Goal: Navigation & Orientation: Find specific page/section

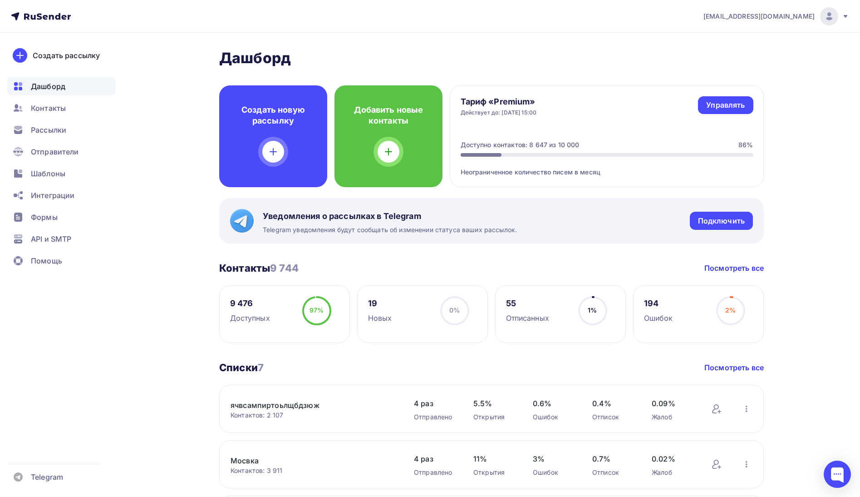
click at [69, 117] on ul "Дашборд Контакты Рассылки Отправители Шаблоны Интеграции Формы API и SMTP Помощь" at bounding box center [61, 175] width 108 height 197
click at [64, 109] on span "Контакты" at bounding box center [48, 108] width 35 height 11
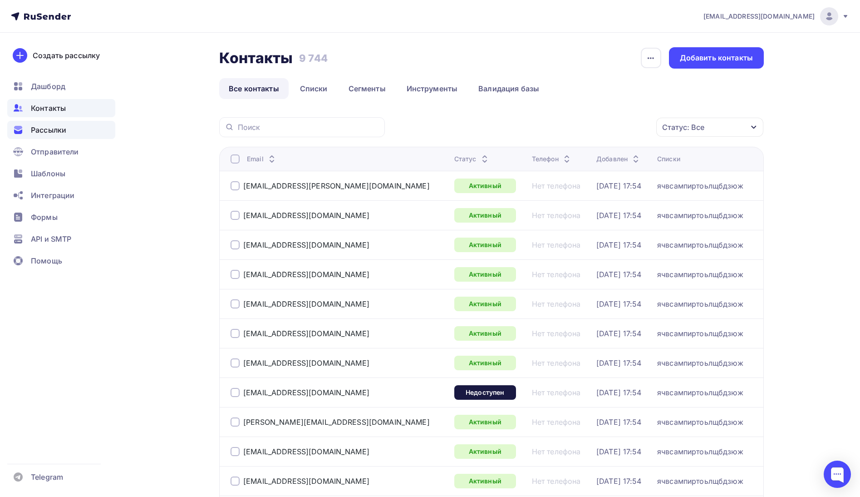
click at [64, 133] on span "Рассылки" at bounding box center [48, 129] width 35 height 11
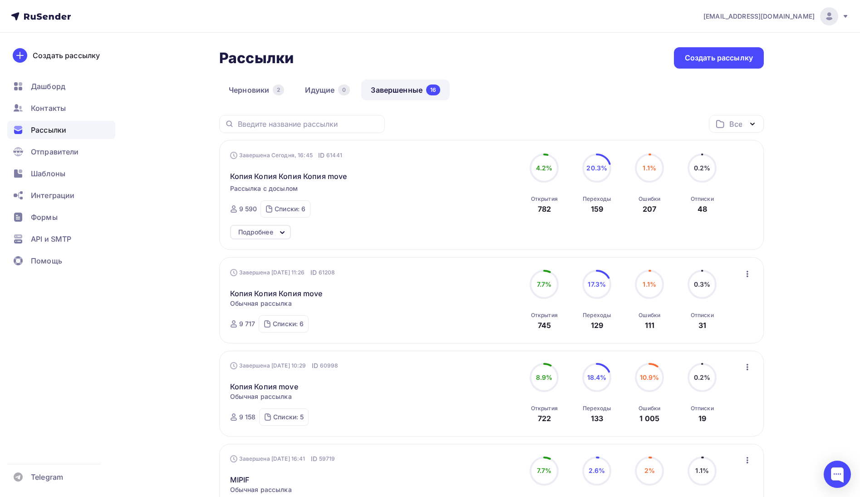
click at [241, 232] on div "Подробнее" at bounding box center [255, 232] width 35 height 11
